Goal: Submit feedback/report problem: Submit feedback/report problem

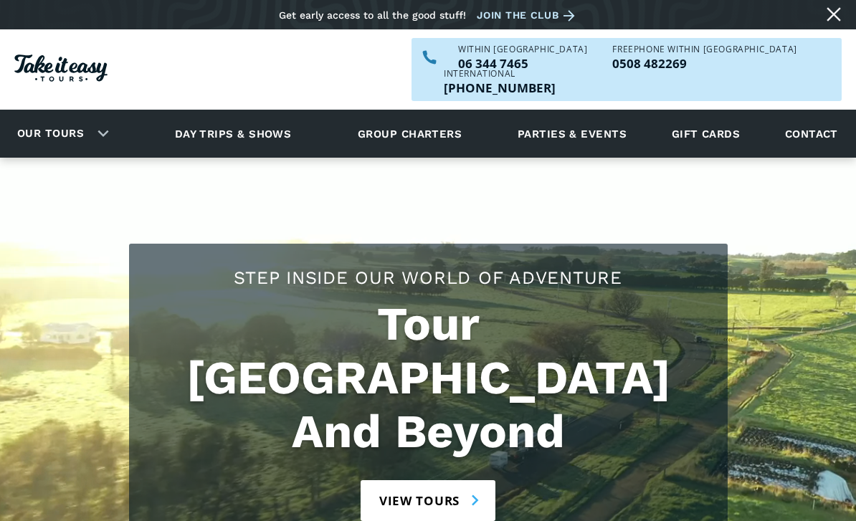
click at [805, 114] on link "Contact" at bounding box center [811, 133] width 67 height 39
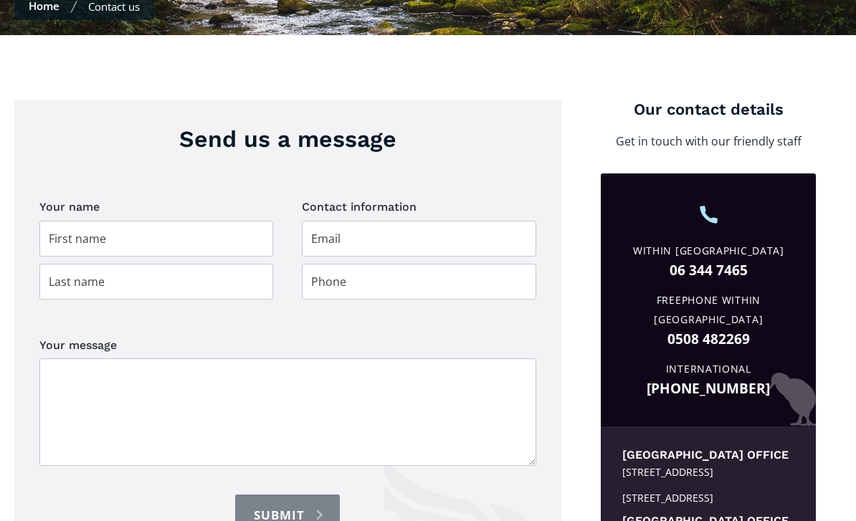
scroll to position [487, 0]
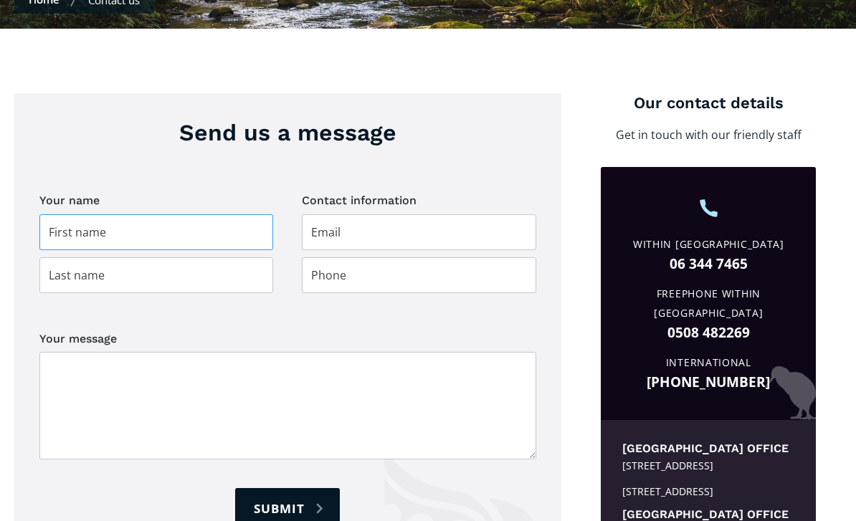
click at [118, 215] on input "Contact page" at bounding box center [156, 233] width 234 height 36
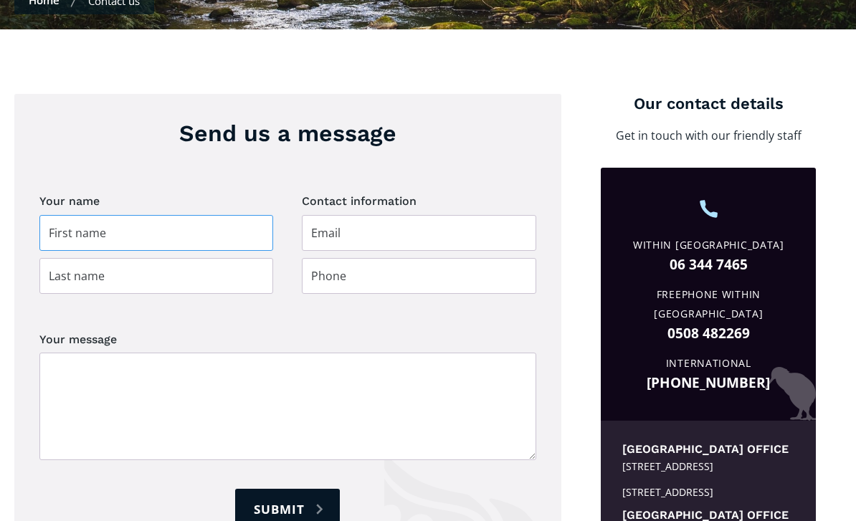
type input "[PERSON_NAME]"
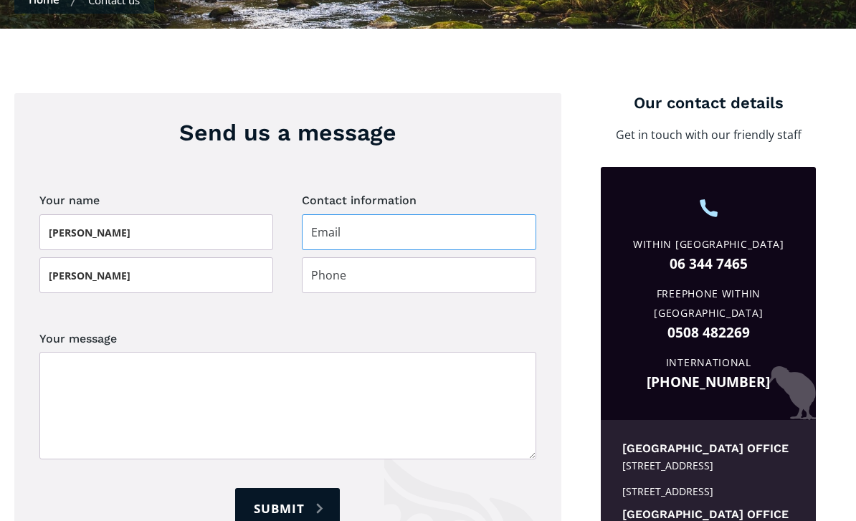
click at [358, 215] on input "Contact page" at bounding box center [419, 233] width 234 height 36
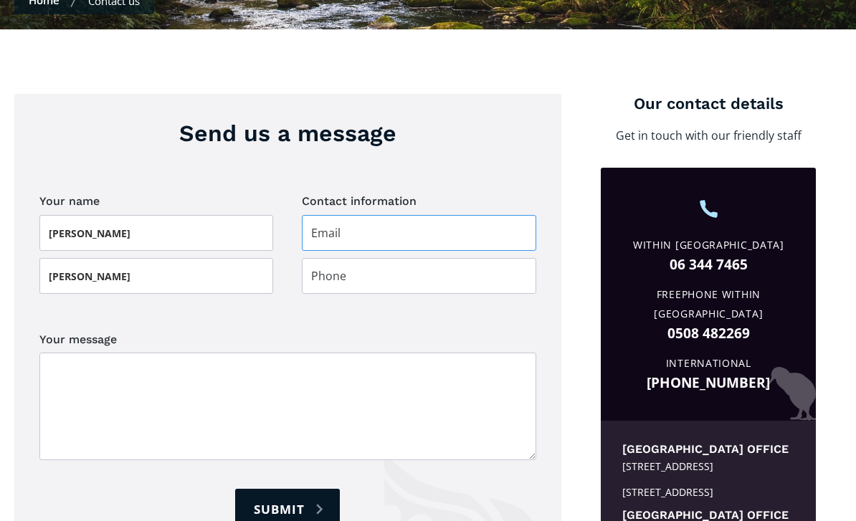
type input "[EMAIL_ADDRESS][DOMAIN_NAME]"
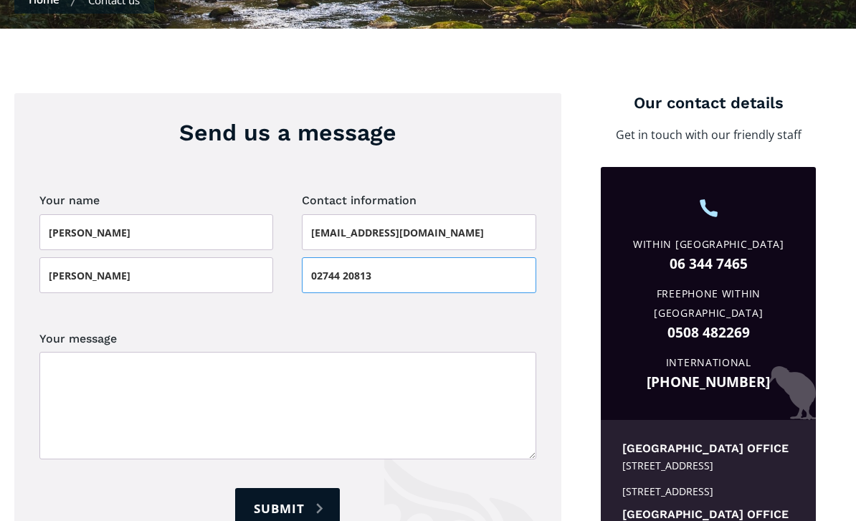
type input "02744 20813"
click at [85, 352] on textarea "Your message" at bounding box center [287, 406] width 497 height 108
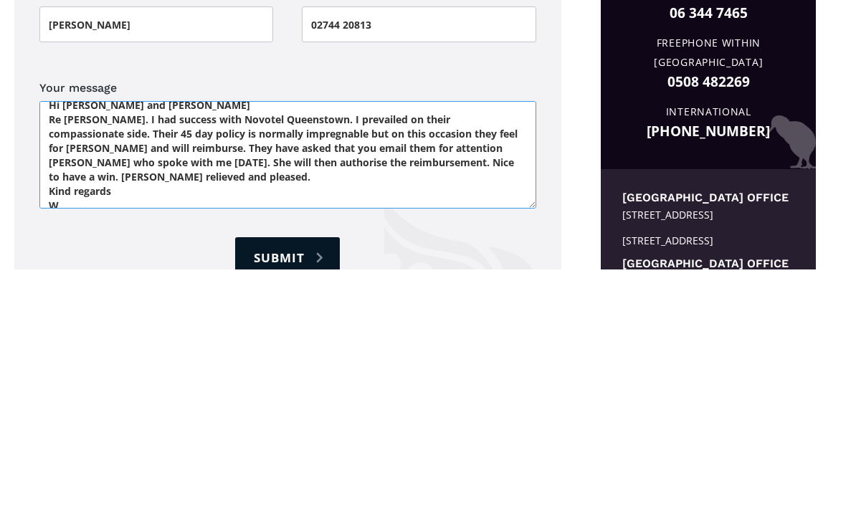
scroll to position [9, 0]
type textarea "Hi [PERSON_NAME] and [PERSON_NAME] Re [PERSON_NAME]. I had success with Novotel…"
click at [289, 489] on input "Submit" at bounding box center [287, 509] width 105 height 41
type input "Please wait..."
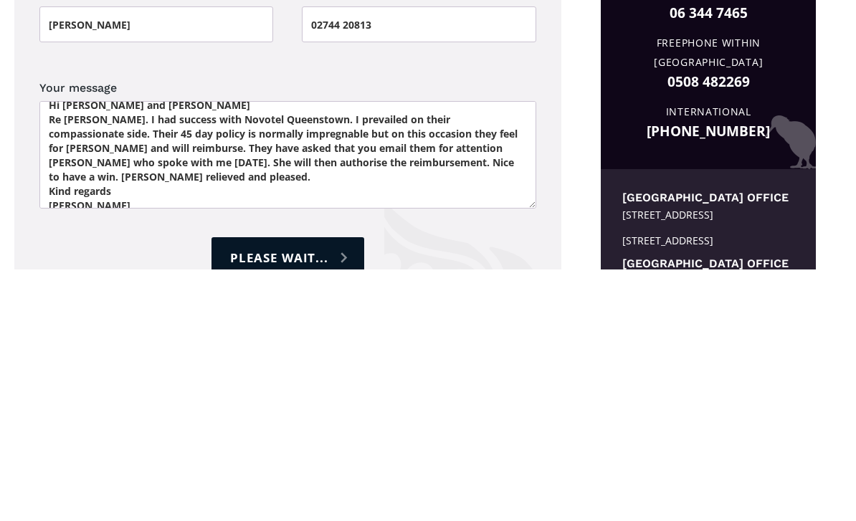
scroll to position [739, 0]
